Goal: Task Accomplishment & Management: Manage account settings

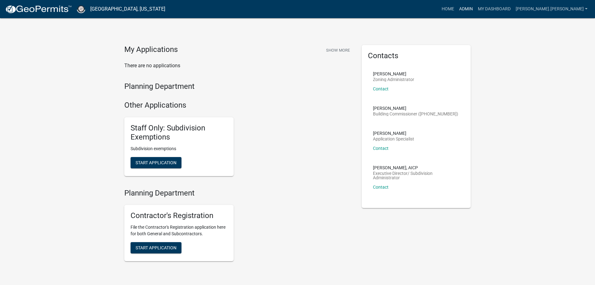
click at [476, 10] on link "Admin" at bounding box center [466, 9] width 19 height 12
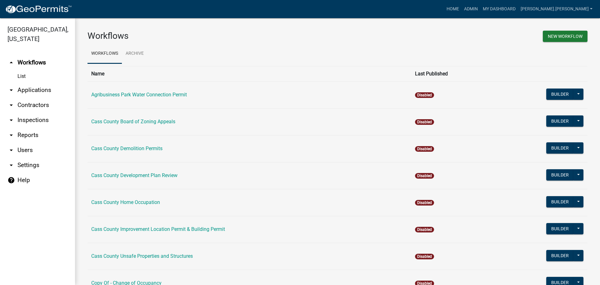
click at [42, 84] on link "arrow_drop_down Applications" at bounding box center [37, 89] width 75 height 15
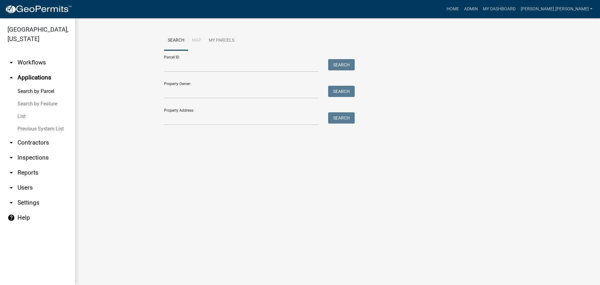
click at [24, 110] on link "List" at bounding box center [37, 116] width 75 height 12
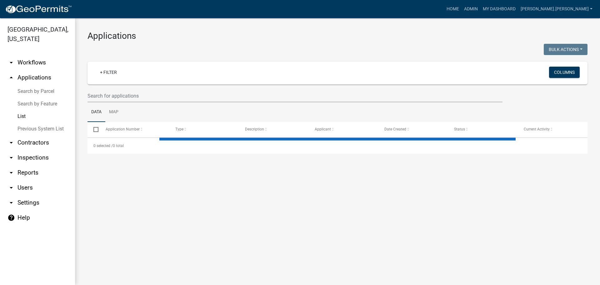
select select "3: 100"
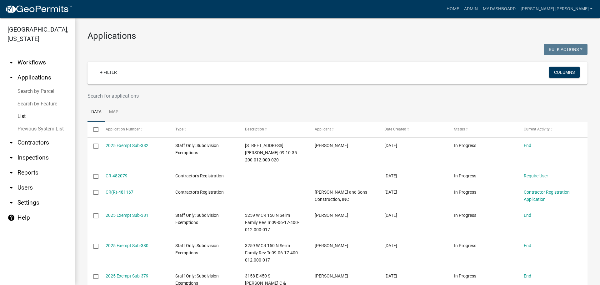
click at [109, 96] on input "text" at bounding box center [294, 95] width 415 height 13
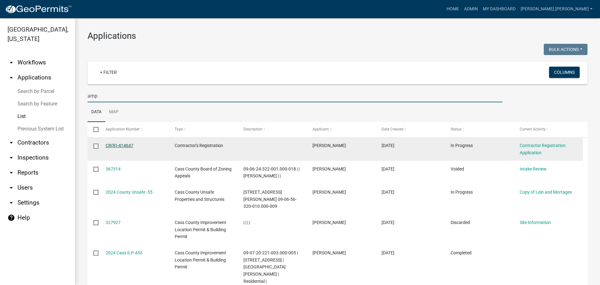
type input "amp"
click at [131, 144] on link "CR(R)-414647" at bounding box center [120, 145] width 28 height 5
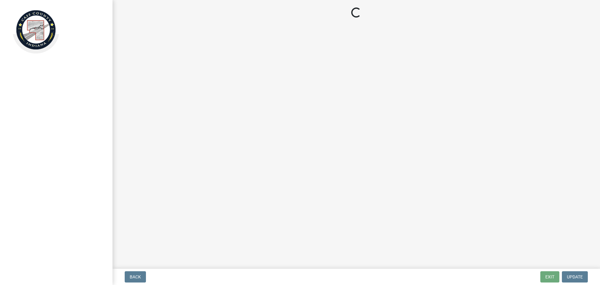
select select "[US_STATE]"
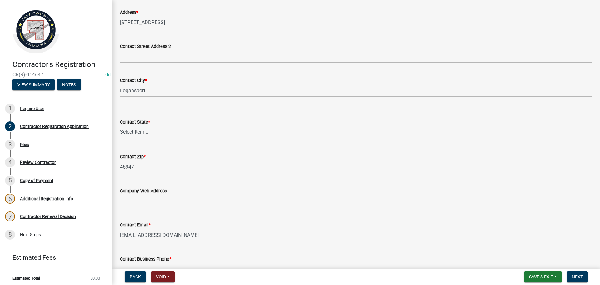
scroll to position [72, 0]
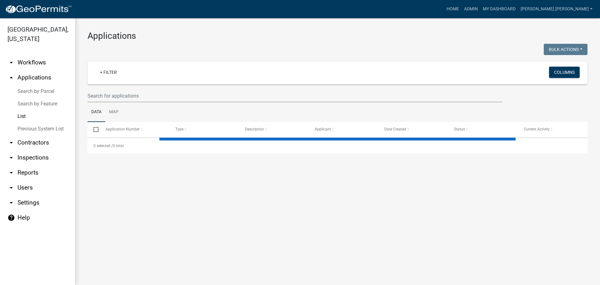
select select "3: 100"
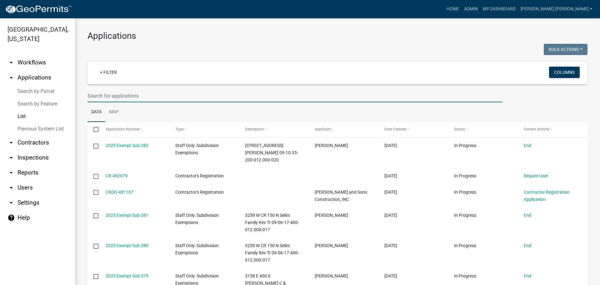
click at [144, 97] on input "text" at bounding box center [294, 95] width 415 height 13
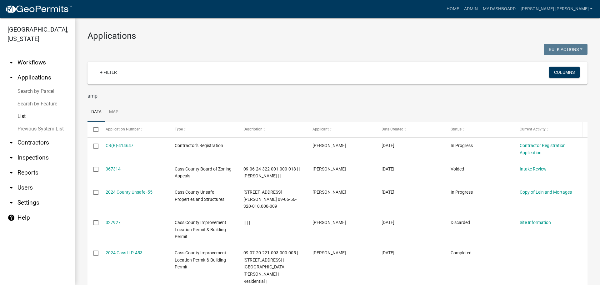
type input "amp"
